Goal: Transaction & Acquisition: Register for event/course

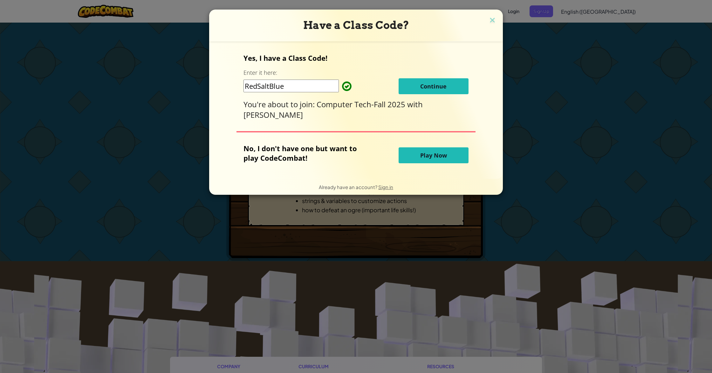
click at [435, 80] on button "Continue" at bounding box center [434, 86] width 70 height 16
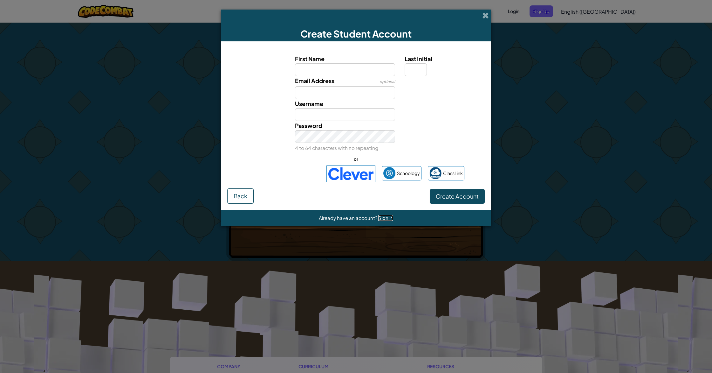
click at [385, 218] on span "Sign in" at bounding box center [385, 218] width 15 height 6
